Goal: Task Accomplishment & Management: Manage account settings

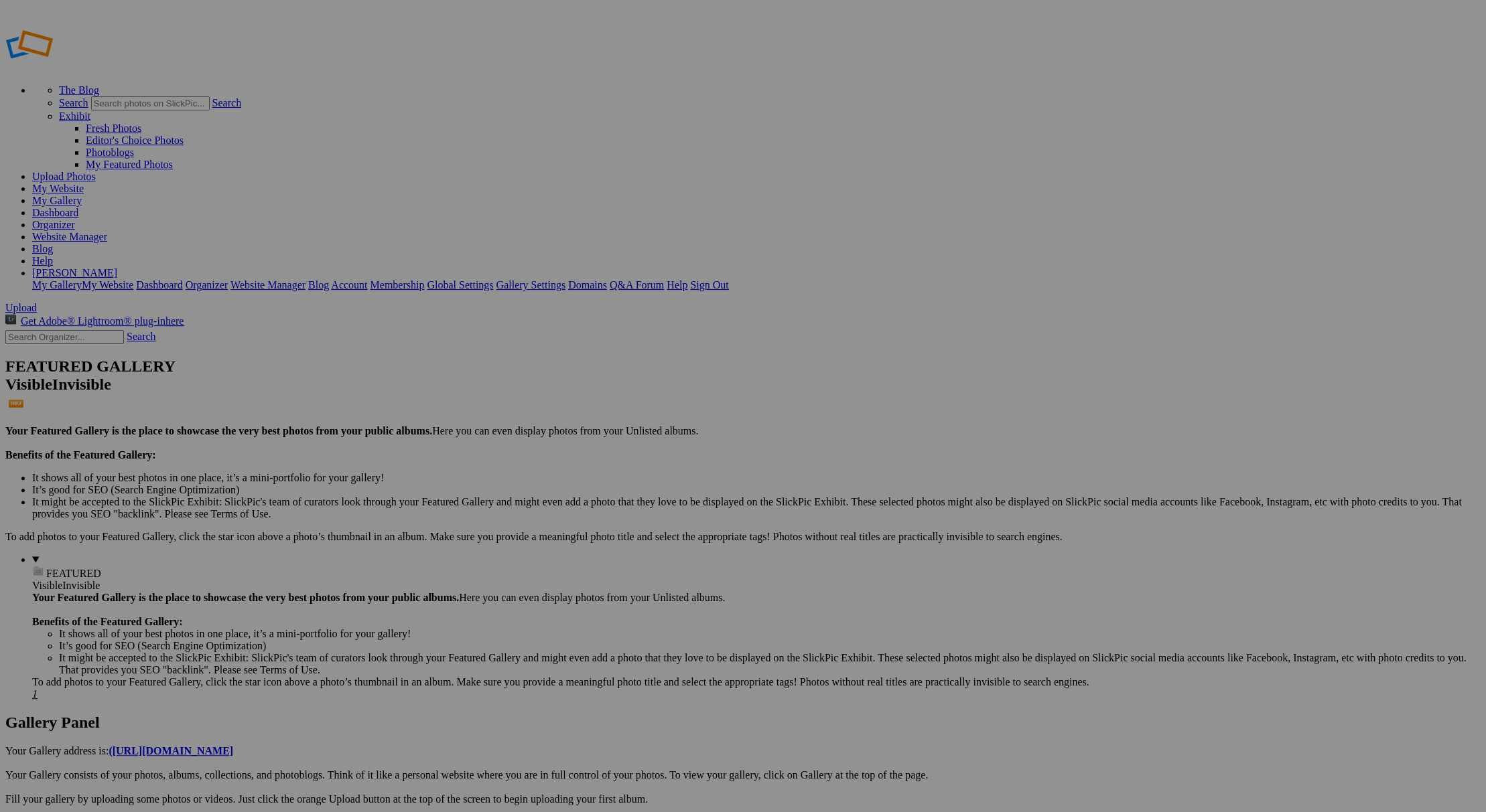
click at [96, 171] on link "Upload Photos" at bounding box center [63, 177] width 63 height 11
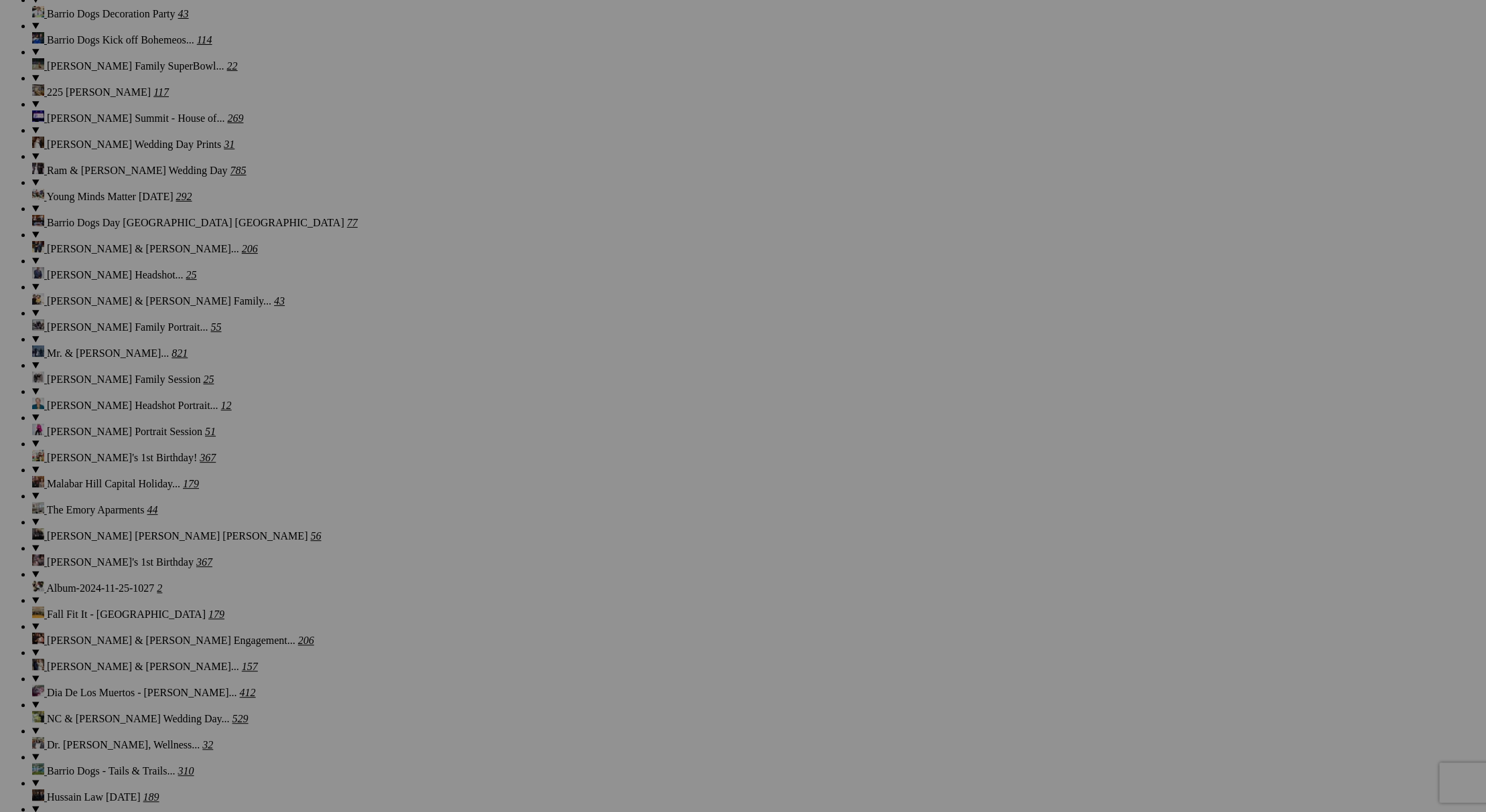
scroll to position [2334, 0]
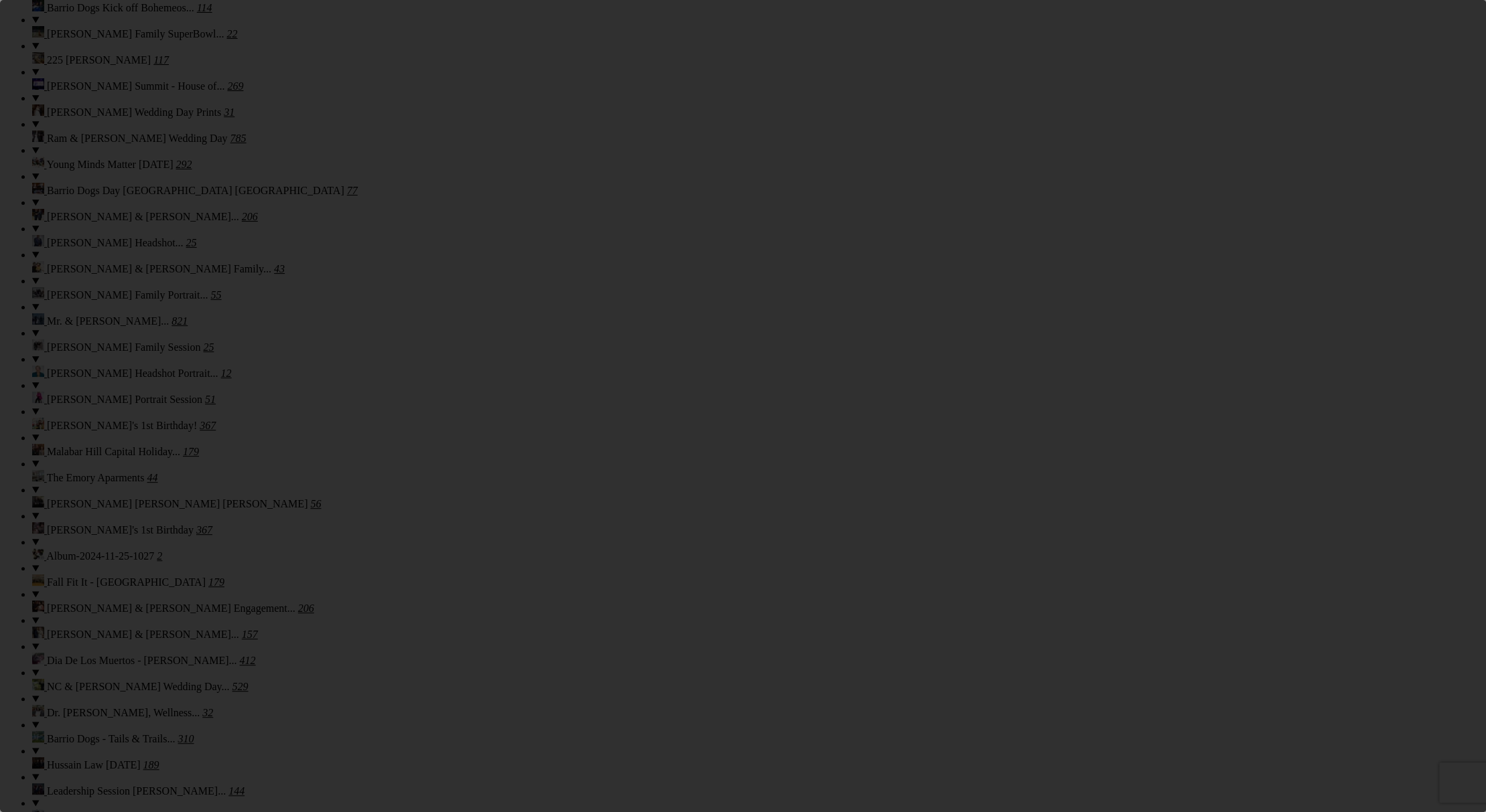
scroll to position [0, 0]
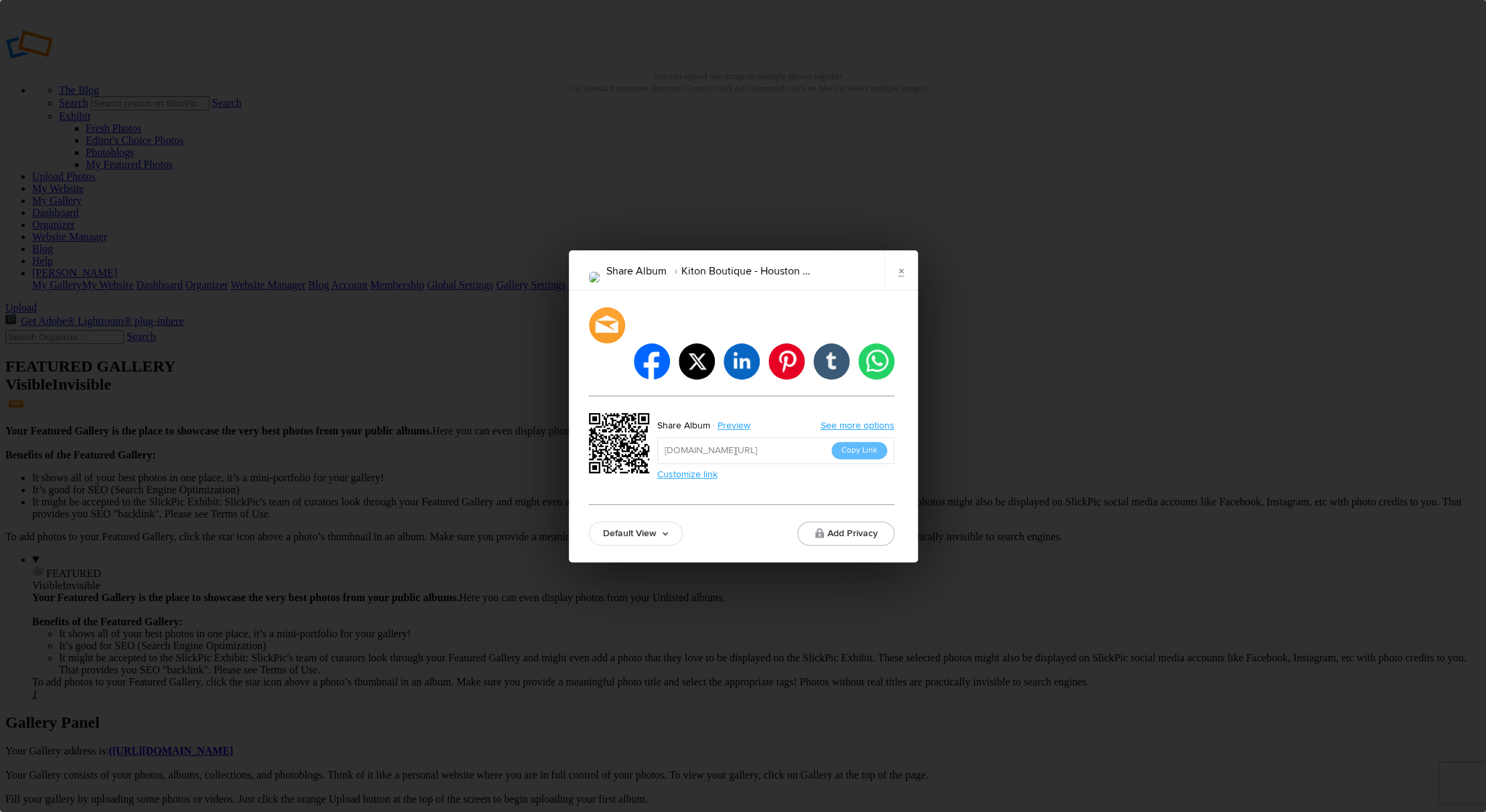
drag, startPoint x: 865, startPoint y: 431, endPoint x: 852, endPoint y: 432, distance: 13.0
click at [865, 442] on button "Copy Link" at bounding box center [859, 451] width 55 height 18
click at [643, 282] on li "Share Album" at bounding box center [636, 271] width 60 height 22
click at [900, 288] on link "×" at bounding box center [902, 270] width 34 height 40
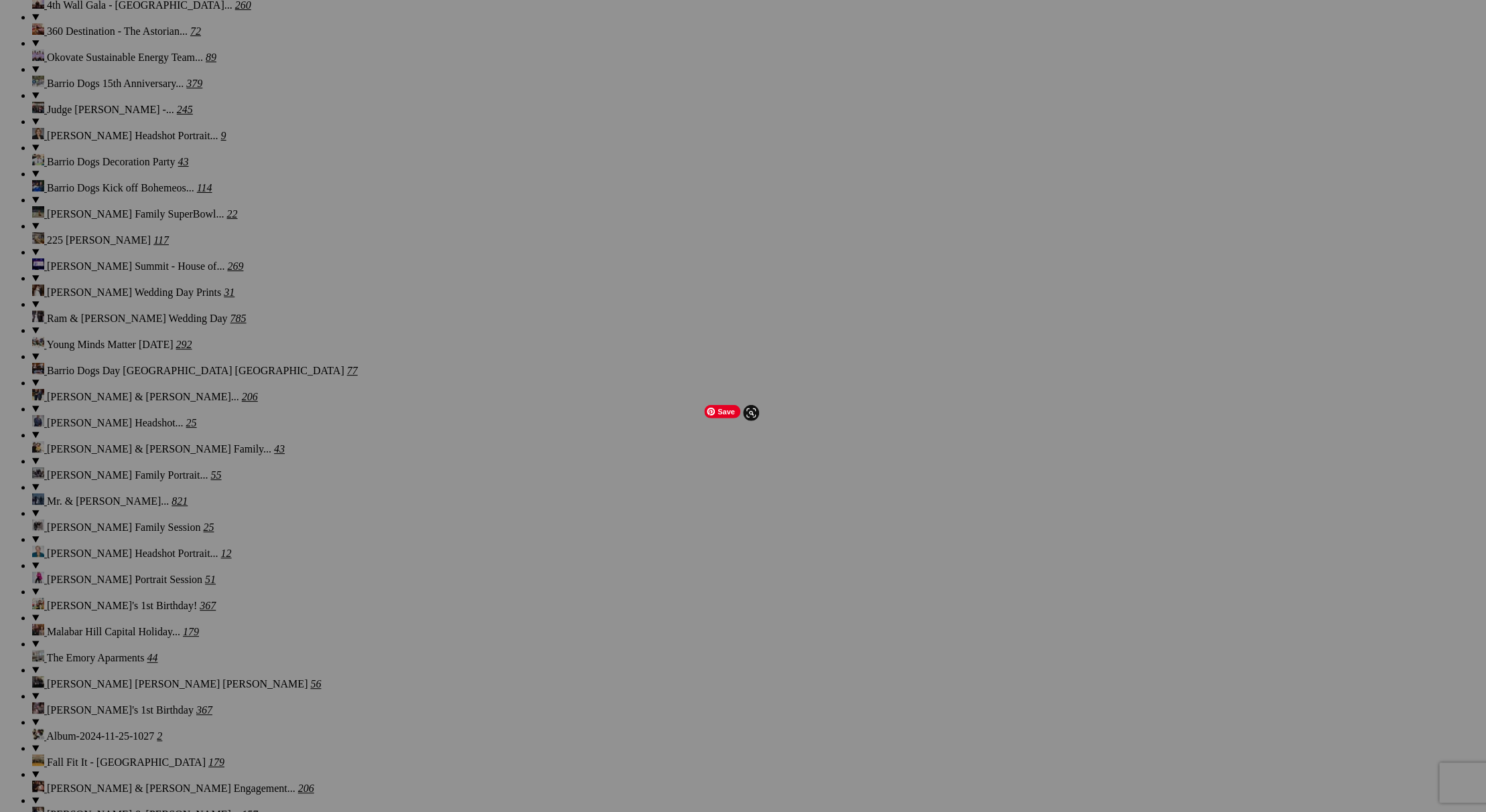
scroll to position [2207, 0]
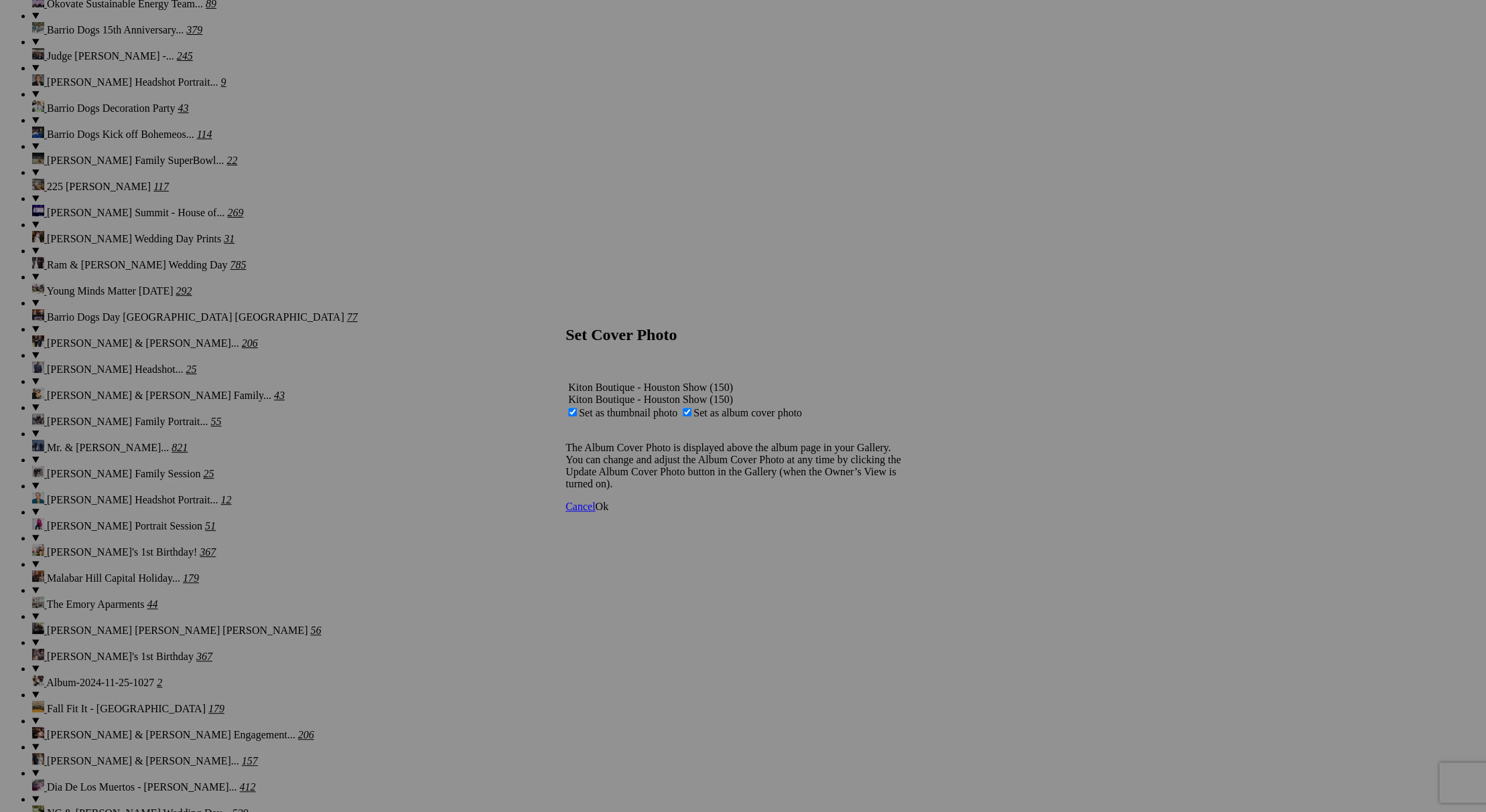
click at [609, 512] on span "Ok" at bounding box center [601, 506] width 14 height 11
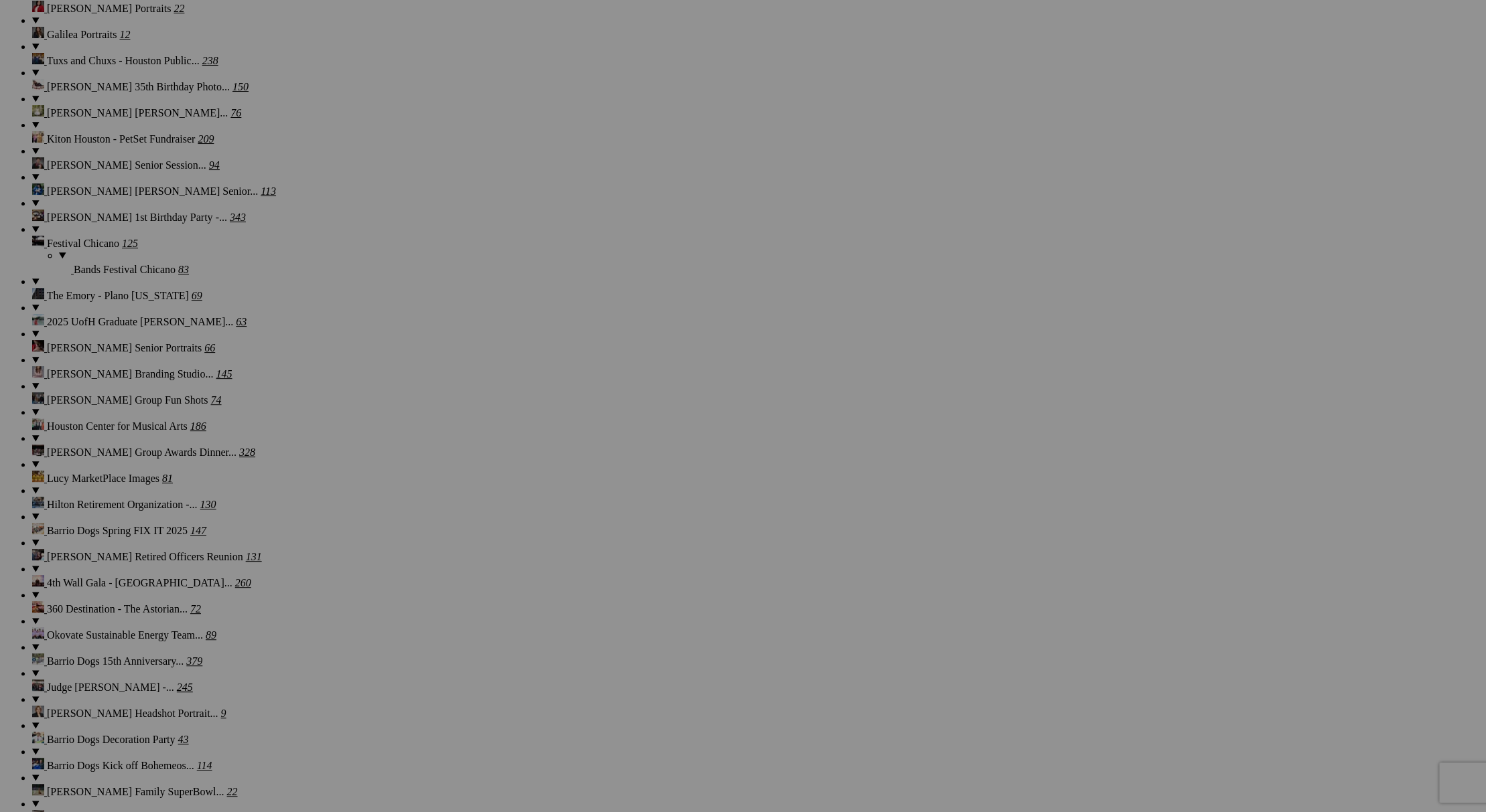
scroll to position [1320, 0]
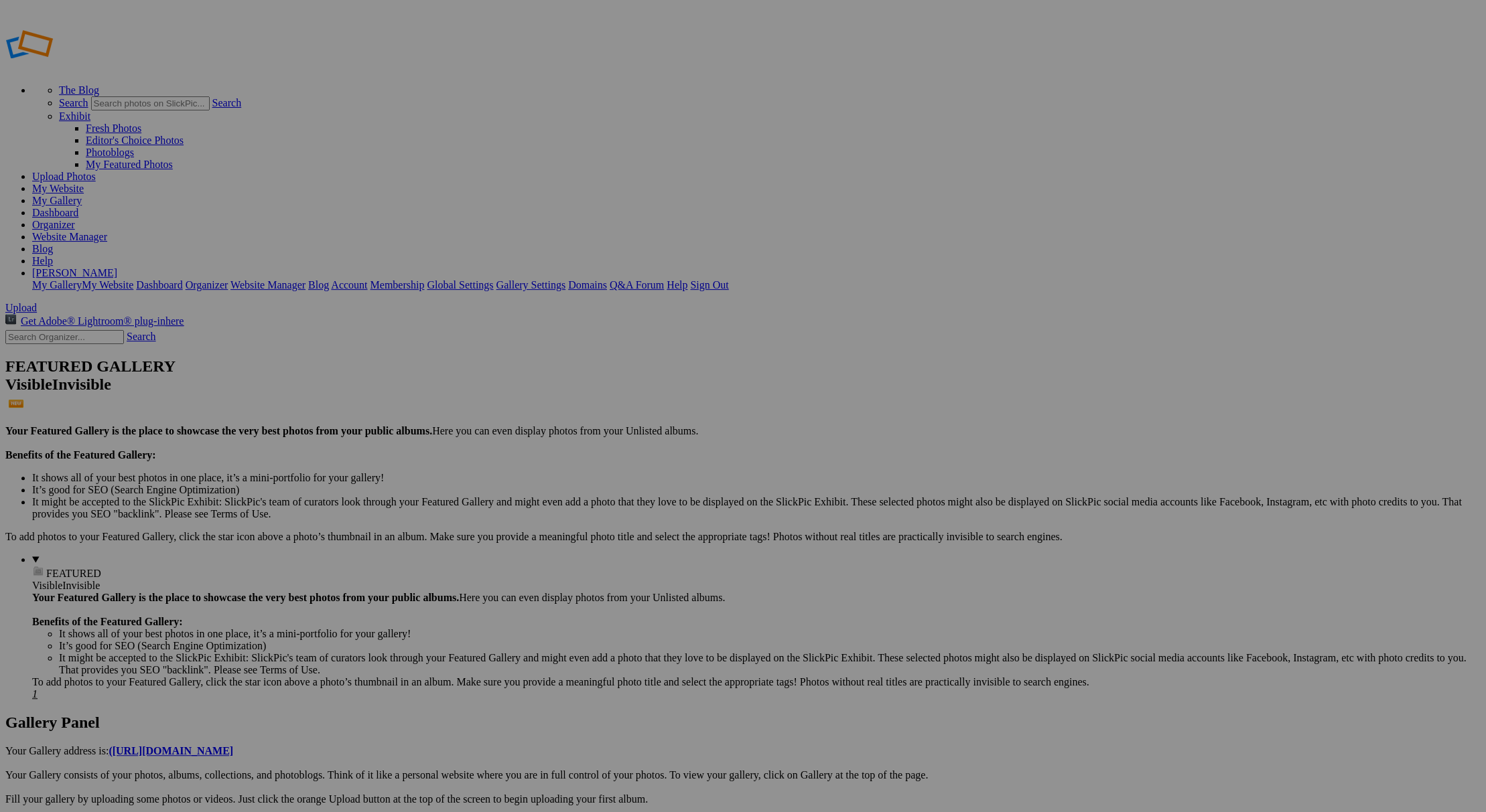
click at [621, 464] on link "Yes" at bounding box center [613, 469] width 15 height 11
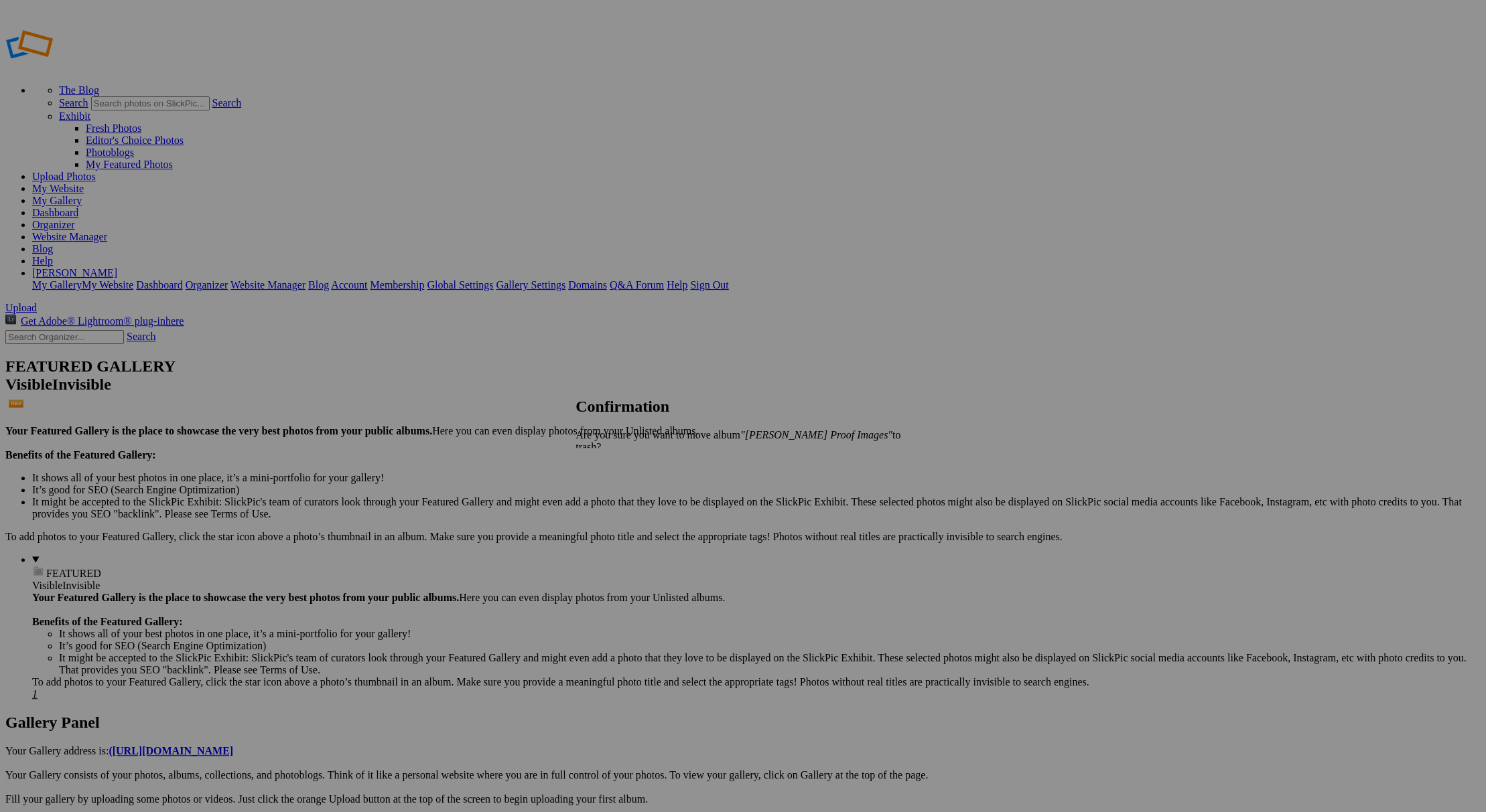
click at [621, 464] on span "Yes" at bounding box center [613, 469] width 15 height 11
click at [621, 454] on span "Yes" at bounding box center [613, 457] width 15 height 11
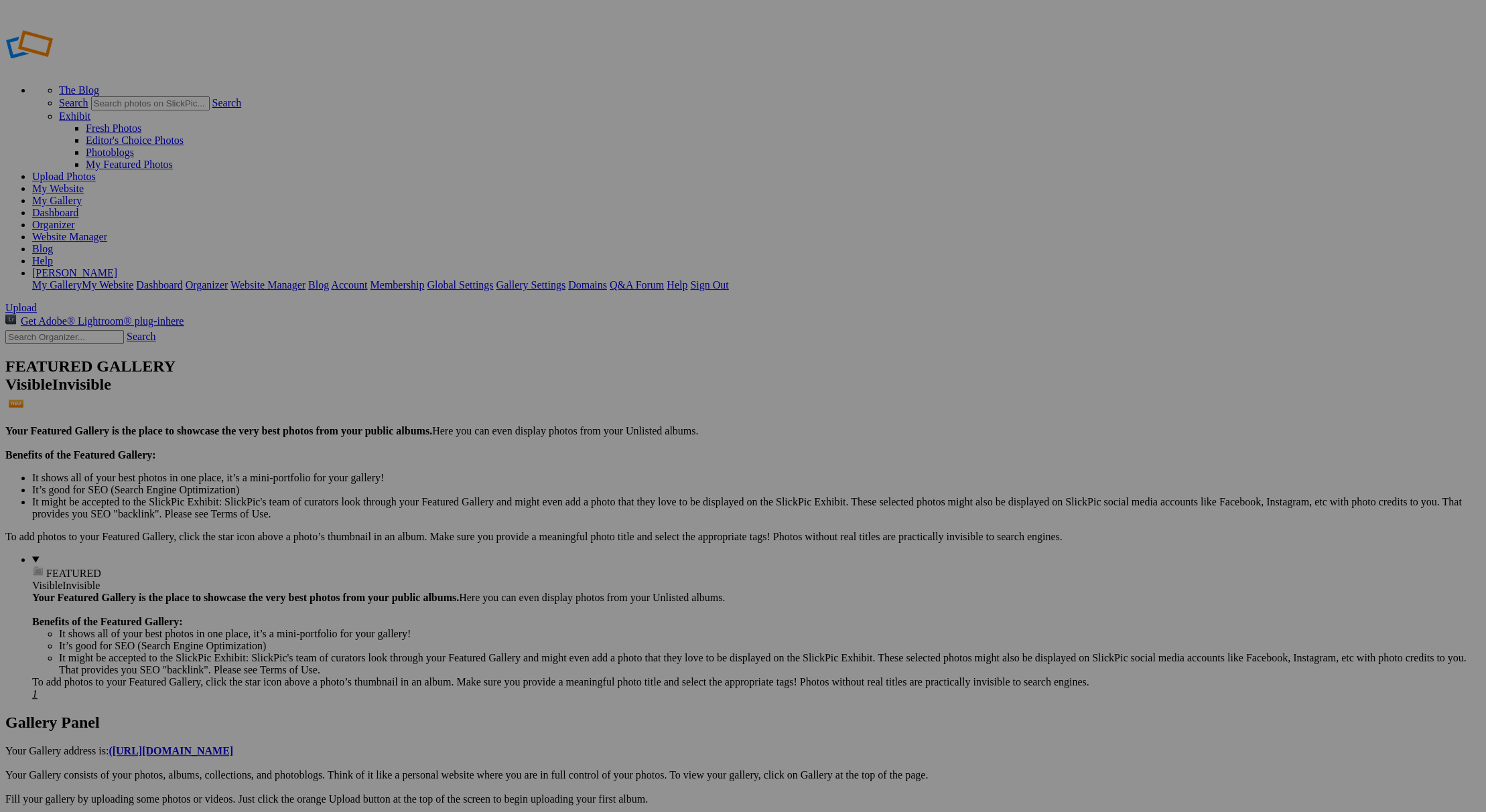
click at [621, 456] on span "Yes" at bounding box center [613, 457] width 15 height 11
click at [621, 455] on span "Yes" at bounding box center [613, 457] width 15 height 11
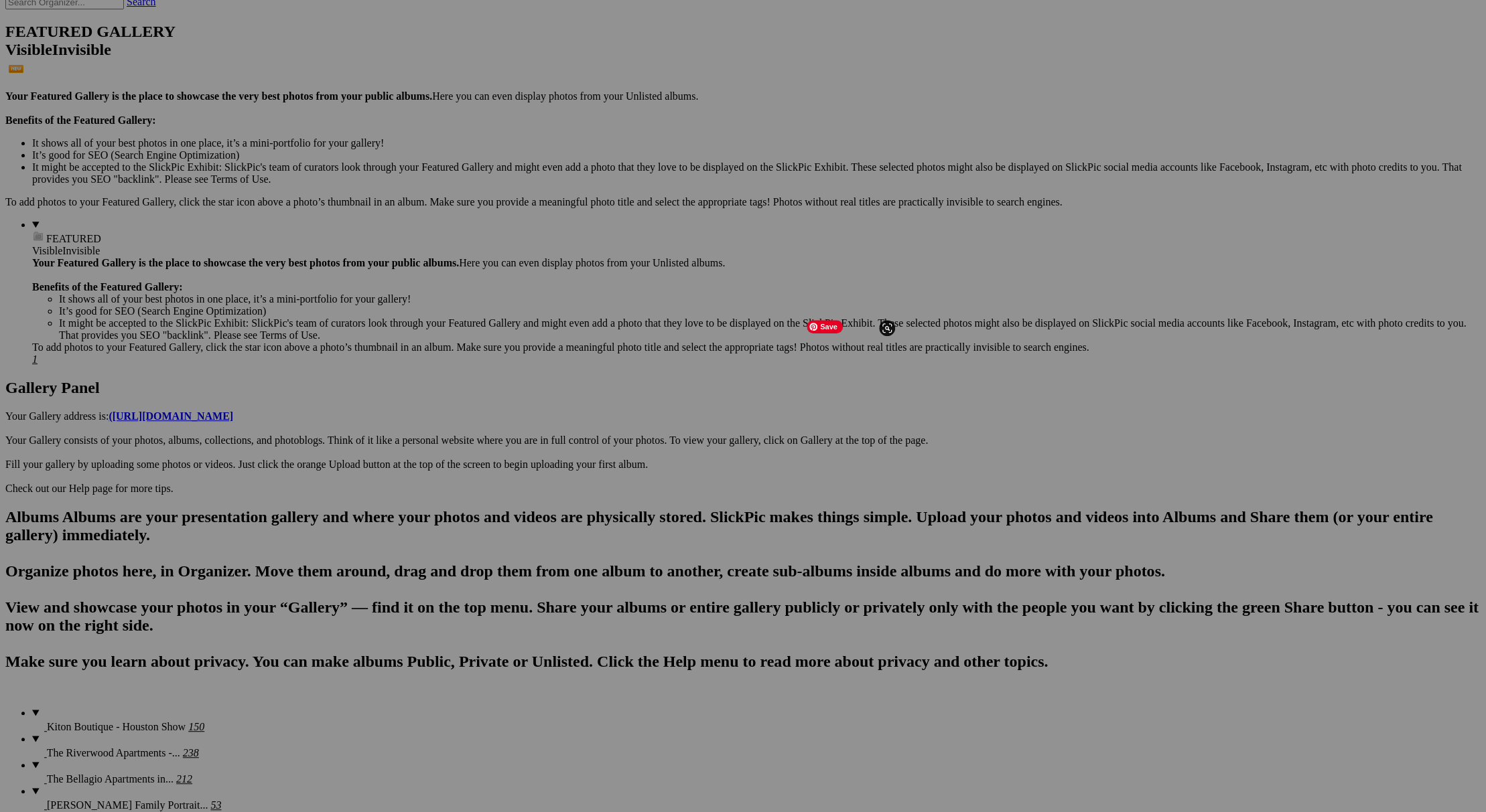
scroll to position [335, 0]
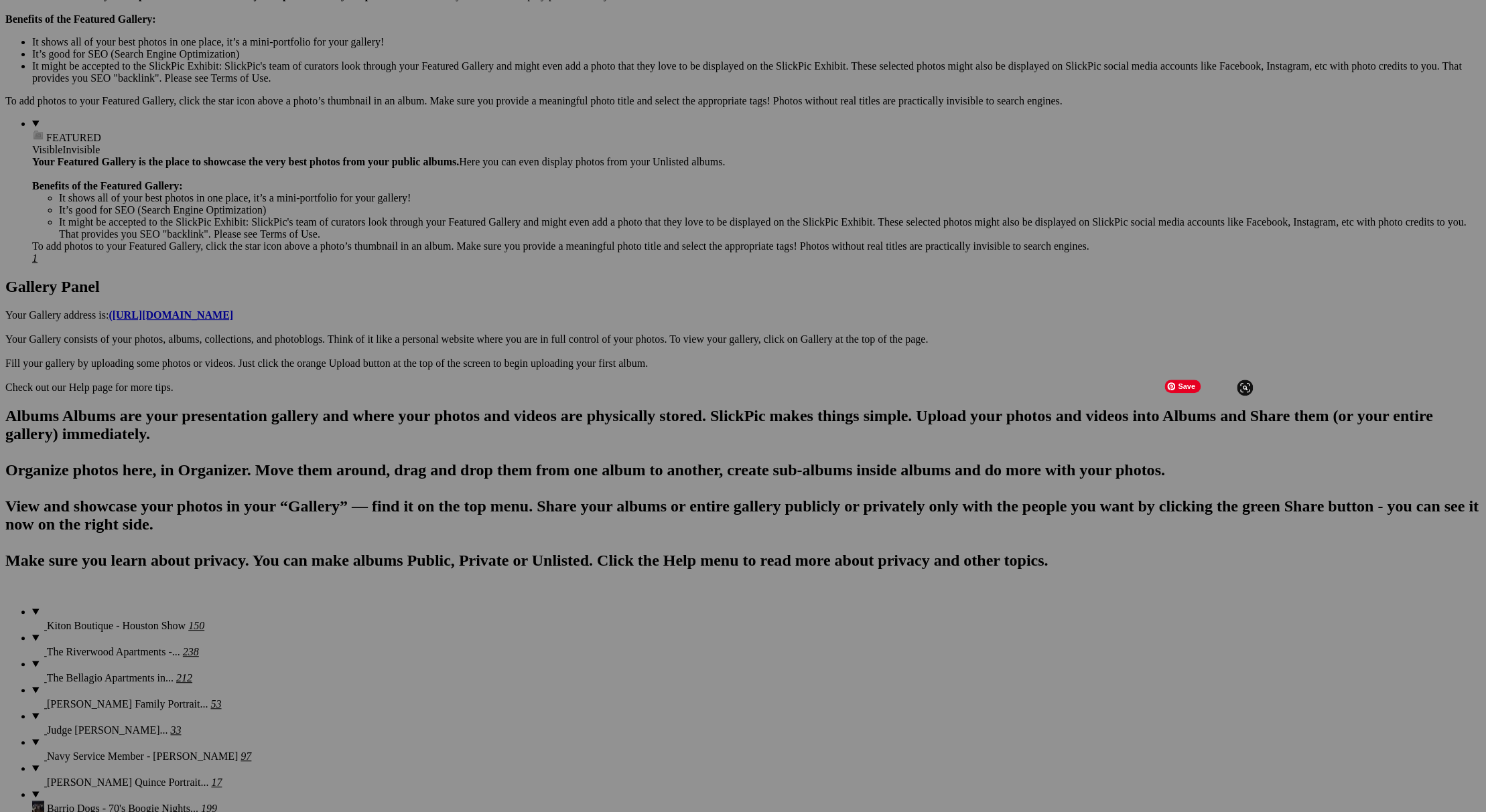
scroll to position [443, 0]
